Goal: Task Accomplishment & Management: Use online tool/utility

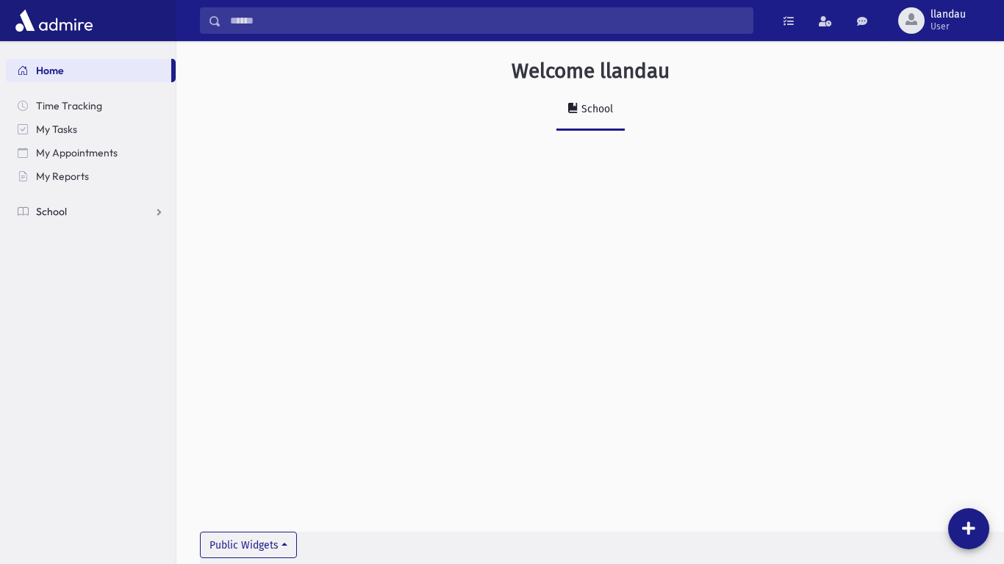
click at [42, 202] on link "School" at bounding box center [91, 212] width 170 height 24
click at [68, 254] on span "Attendance" at bounding box center [71, 258] width 54 height 13
click at [87, 290] on link "Entry" at bounding box center [91, 282] width 170 height 24
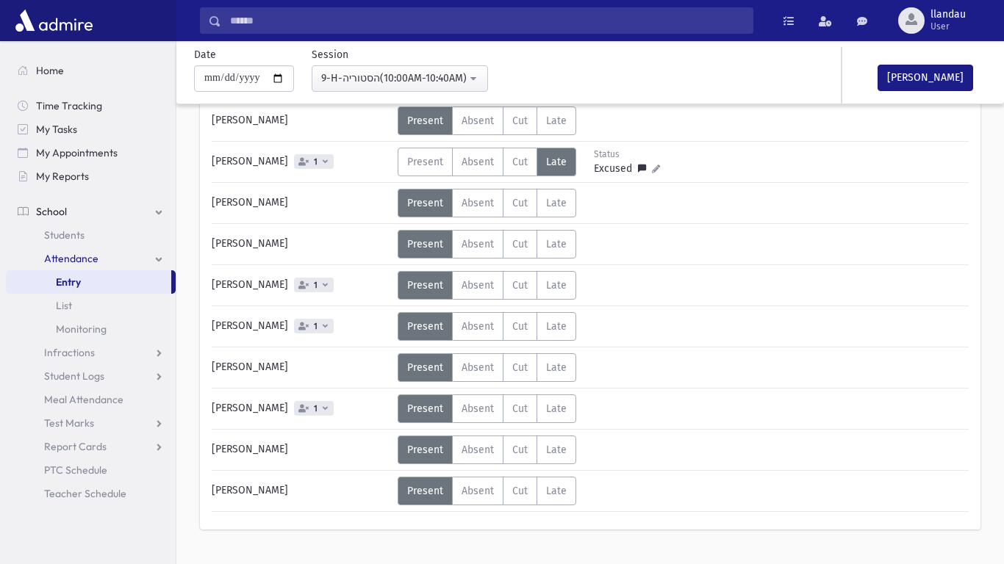
scroll to position [522, 0]
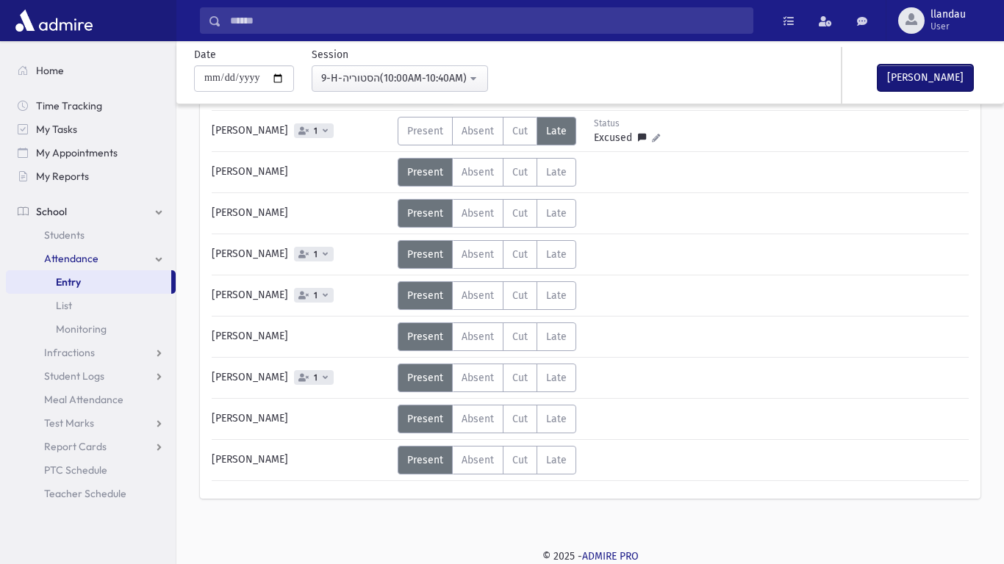
click at [898, 73] on button "[PERSON_NAME]" at bounding box center [925, 78] width 96 height 26
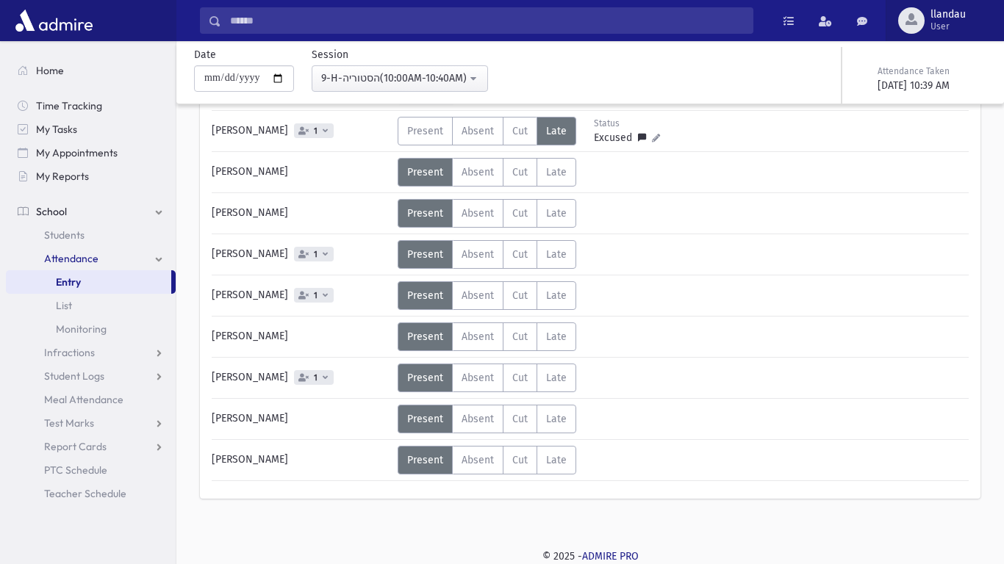
click at [935, 15] on span "llandau" at bounding box center [947, 15] width 35 height 12
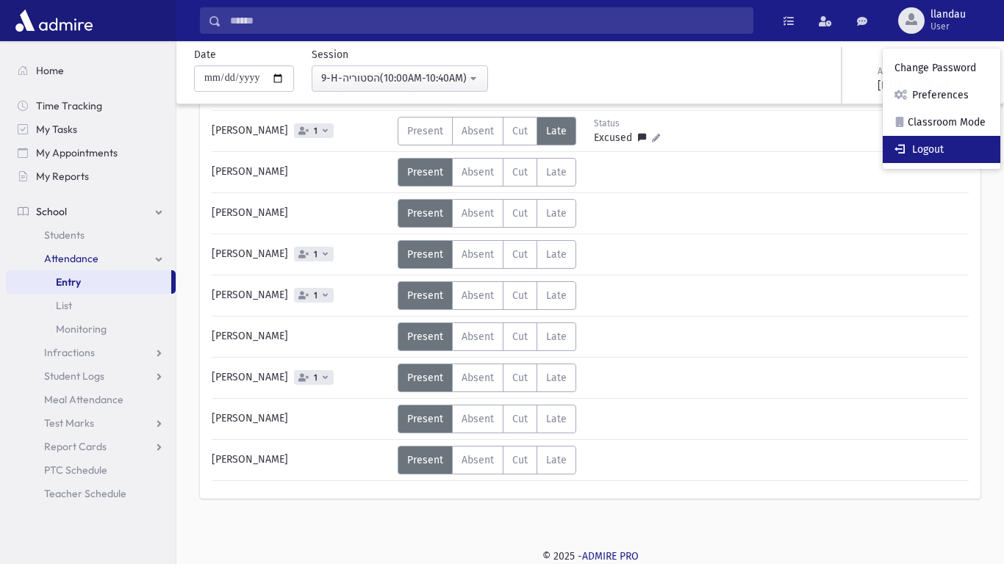
click at [962, 157] on link "Logout" at bounding box center [941, 149] width 118 height 27
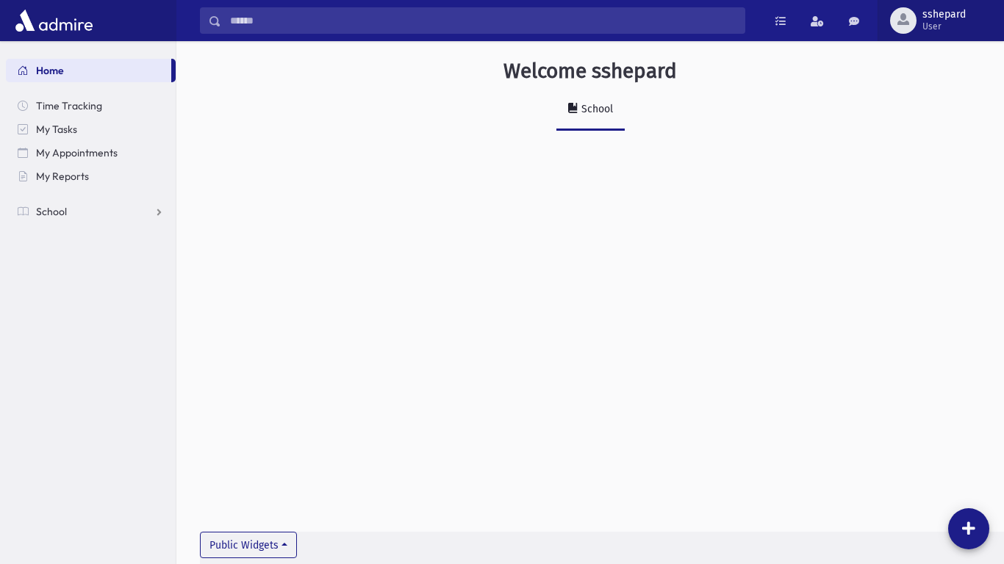
click at [942, 15] on span "sshepard" at bounding box center [943, 15] width 43 height 12
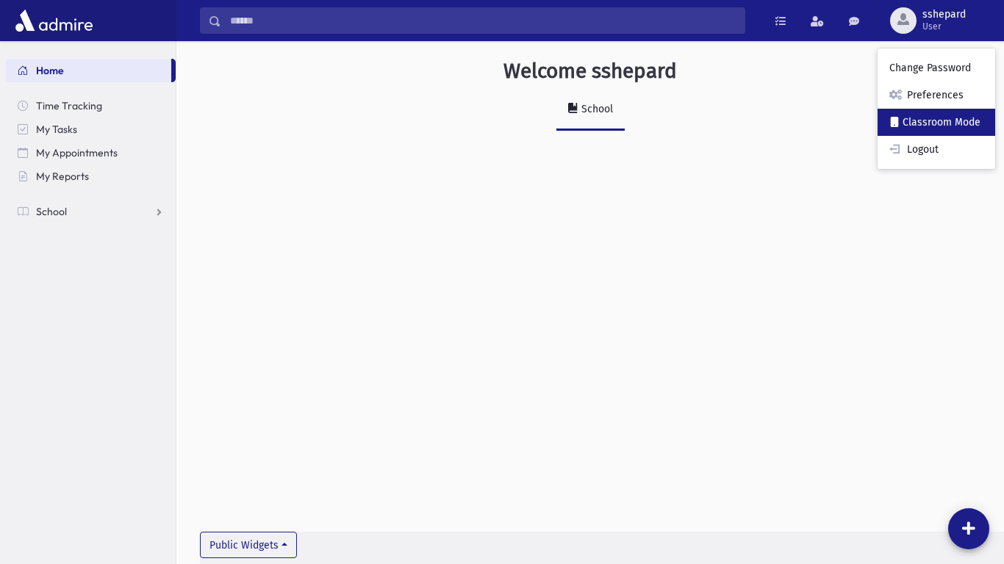
click at [958, 130] on link "Classroom Mode" at bounding box center [936, 122] width 118 height 27
